Goal: Task Accomplishment & Management: Use online tool/utility

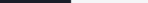
select select "Road"
select select "Air"
select select "Road"
select select "1"
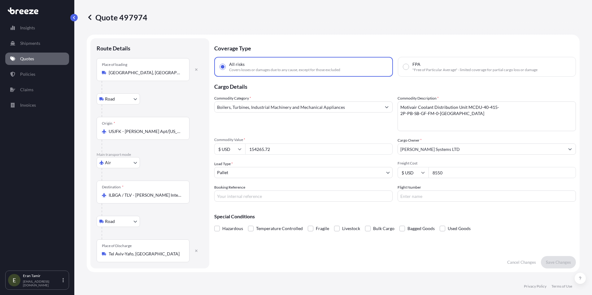
scroll to position [197, 0]
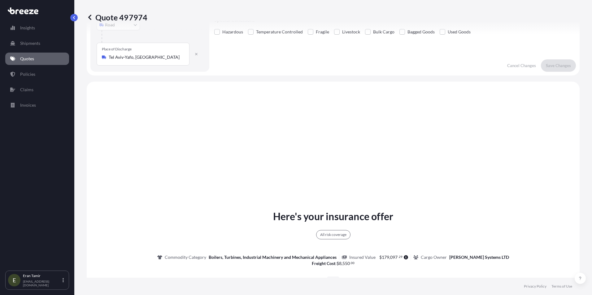
click at [27, 3] on p "Quotes" at bounding box center [27, 59] width 14 height 6
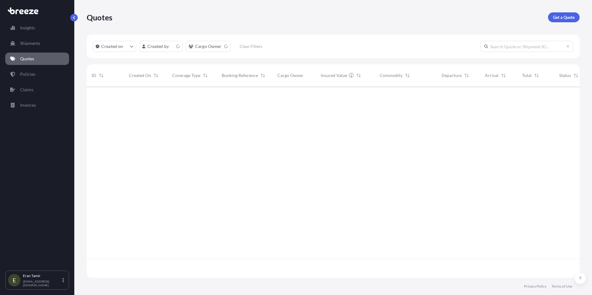
scroll to position [190, 488]
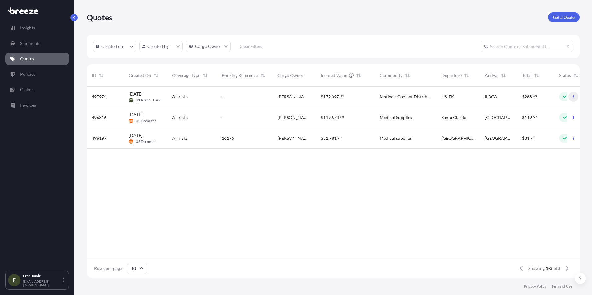
click at [147, 3] on button "button" at bounding box center [573, 97] width 10 height 10
click at [142, 3] on span "[DATE]" at bounding box center [136, 94] width 14 height 6
select select "Road"
select select "Air"
select select "Road"
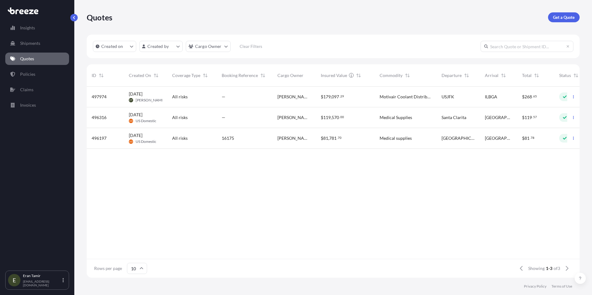
select select "1"
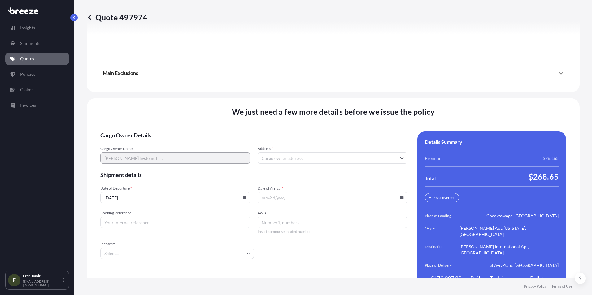
scroll to position [843, 0]
